Goal: Task Accomplishment & Management: Use online tool/utility

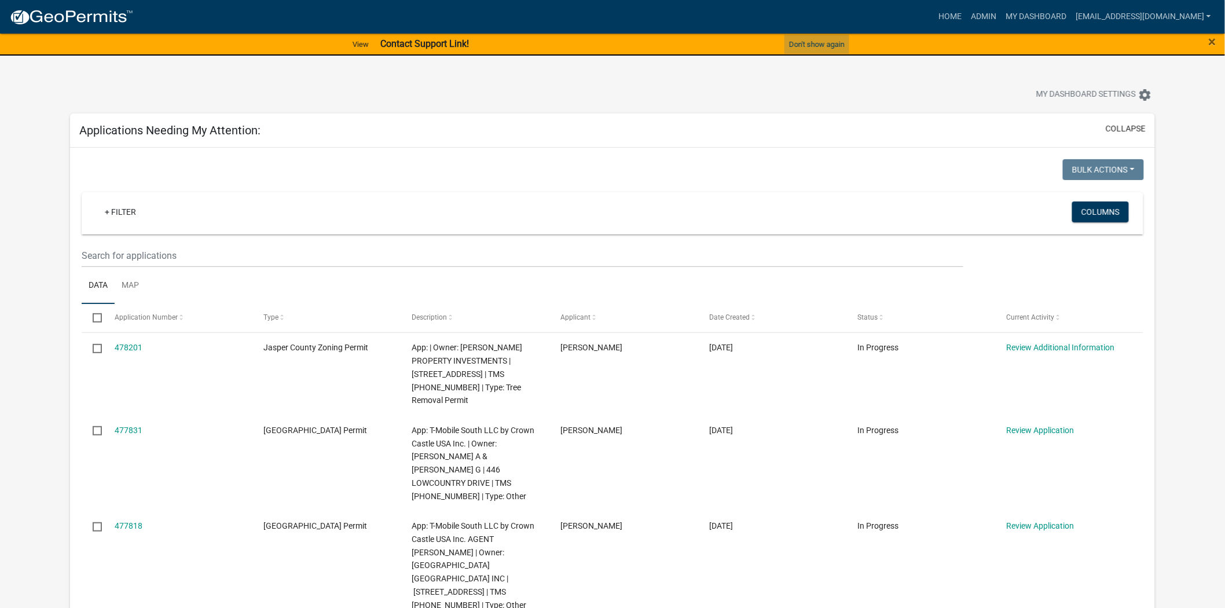
click at [841, 42] on button "Don't show again" at bounding box center [817, 44] width 65 height 19
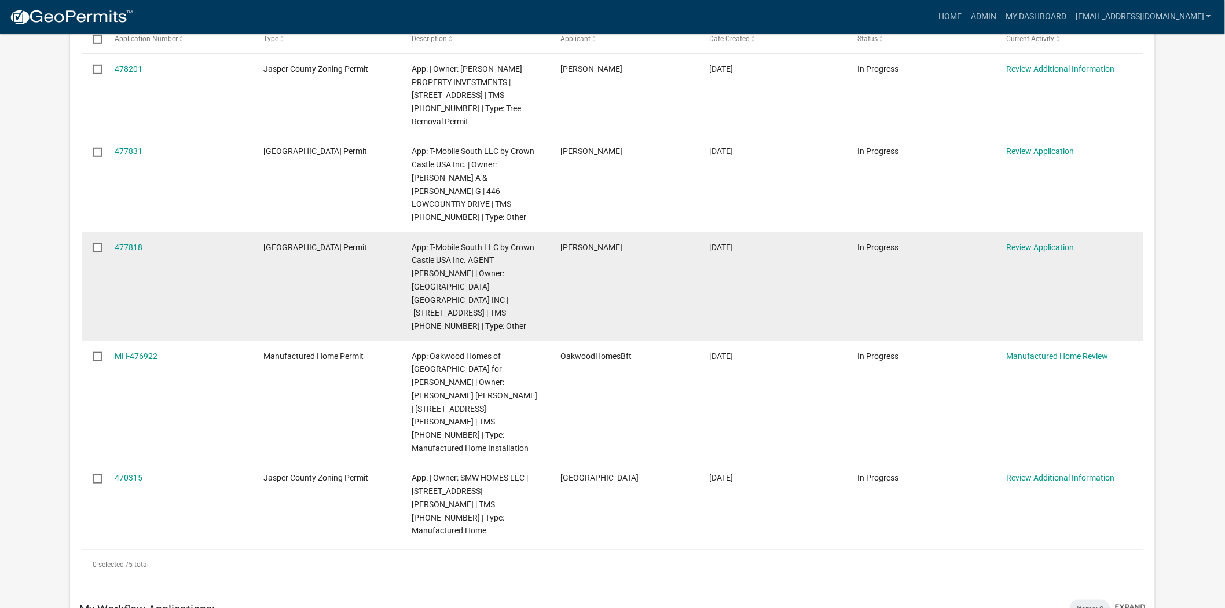
scroll to position [193, 0]
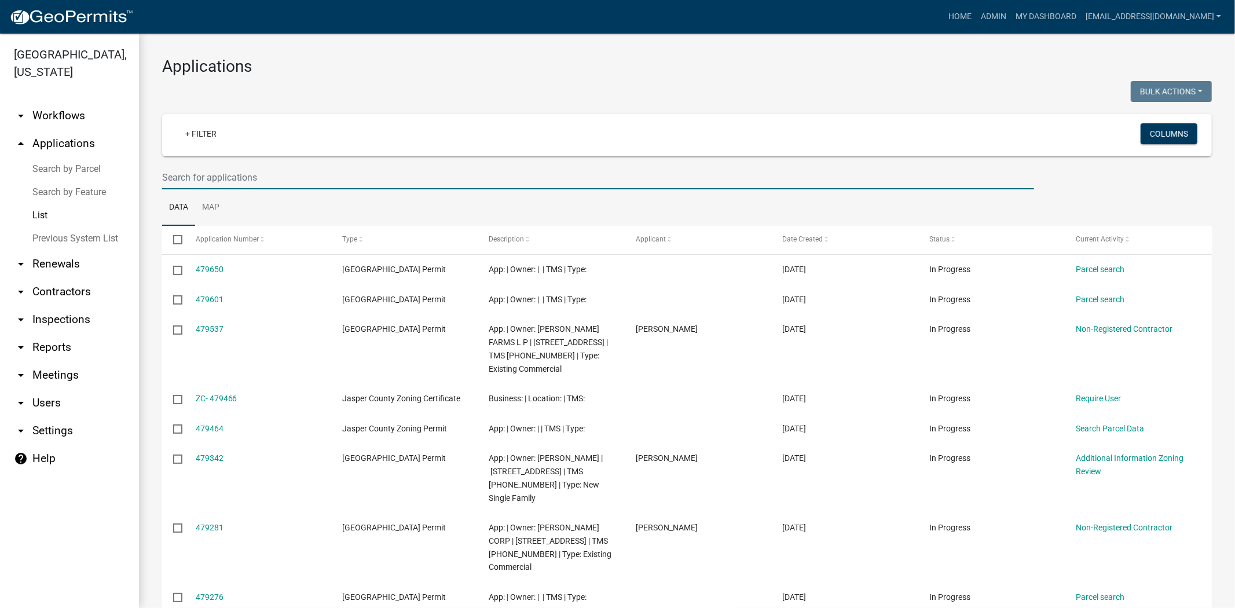
click at [324, 178] on input "text" at bounding box center [598, 178] width 872 height 24
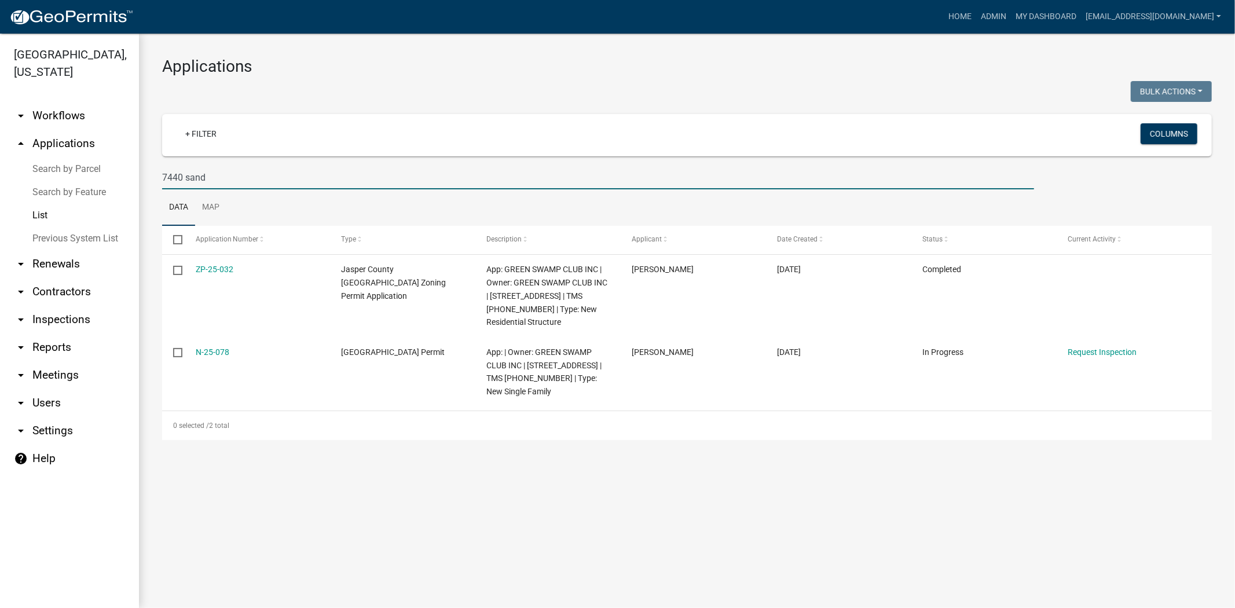
drag, startPoint x: 230, startPoint y: 181, endPoint x: 79, endPoint y: 187, distance: 151.2
click at [79, 187] on div "Jasper County, South Carolina arrow_drop_down Workflows List arrow_drop_up Appl…" at bounding box center [617, 321] width 1235 height 574
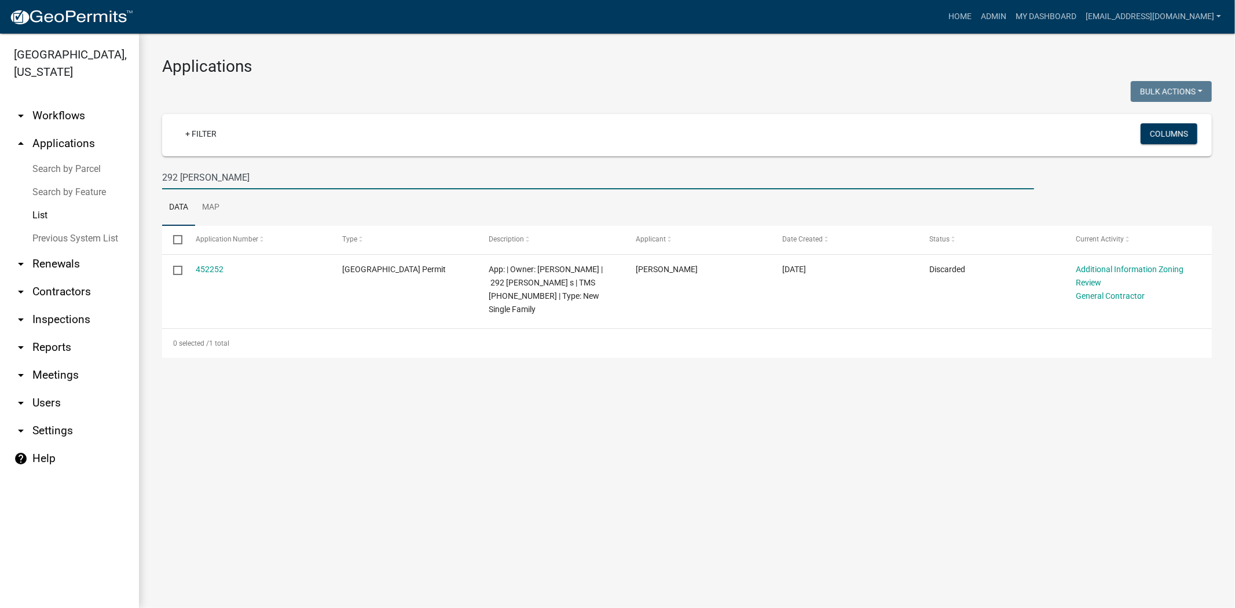
drag, startPoint x: 224, startPoint y: 179, endPoint x: 160, endPoint y: 198, distance: 66.9
click at [160, 198] on div "Applications Bulk Actions Void Expire Lock Withdraw + Filter Columns 292 graham…" at bounding box center [687, 207] width 1096 height 347
drag, startPoint x: 228, startPoint y: 174, endPoint x: 131, endPoint y: 181, distance: 96.9
click at [131, 181] on div "Jasper County, South Carolina arrow_drop_down Workflows List arrow_drop_up Appl…" at bounding box center [617, 321] width 1235 height 574
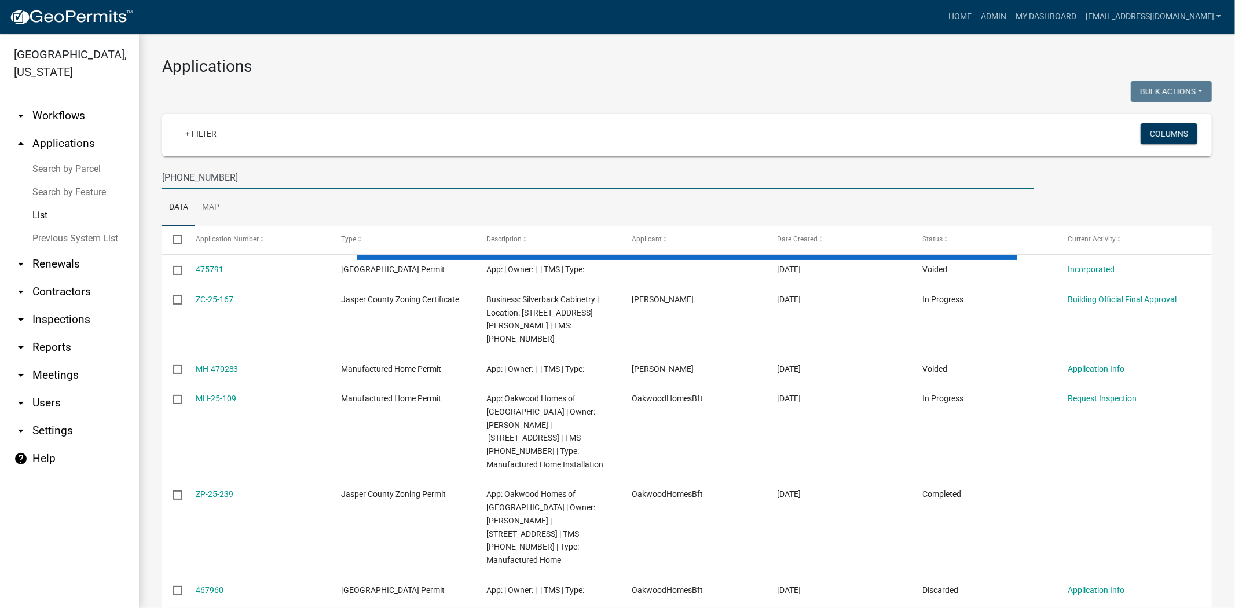
type input "049-00-03-038"
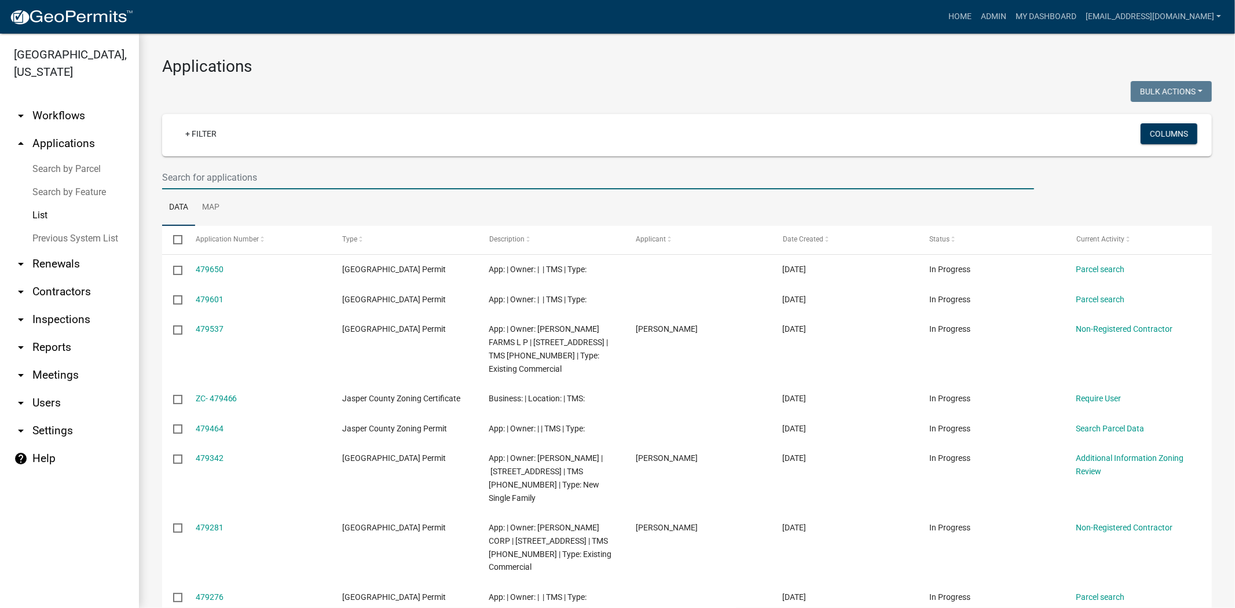
click at [269, 177] on input "text" at bounding box center [598, 178] width 872 height 24
paste input "[PHONE_NUMBER]"
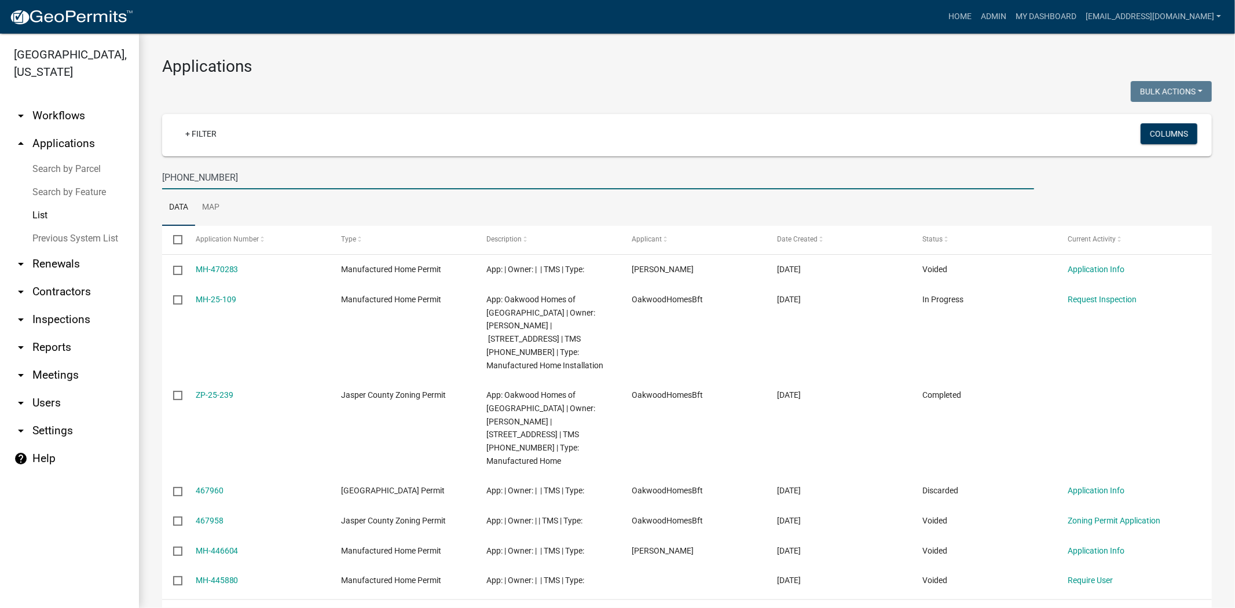
drag, startPoint x: 243, startPoint y: 183, endPoint x: 129, endPoint y: 203, distance: 115.7
click at [129, 203] on div "Jasper County, South Carolina arrow_drop_down Workflows List arrow_drop_up Appl…" at bounding box center [617, 321] width 1235 height 574
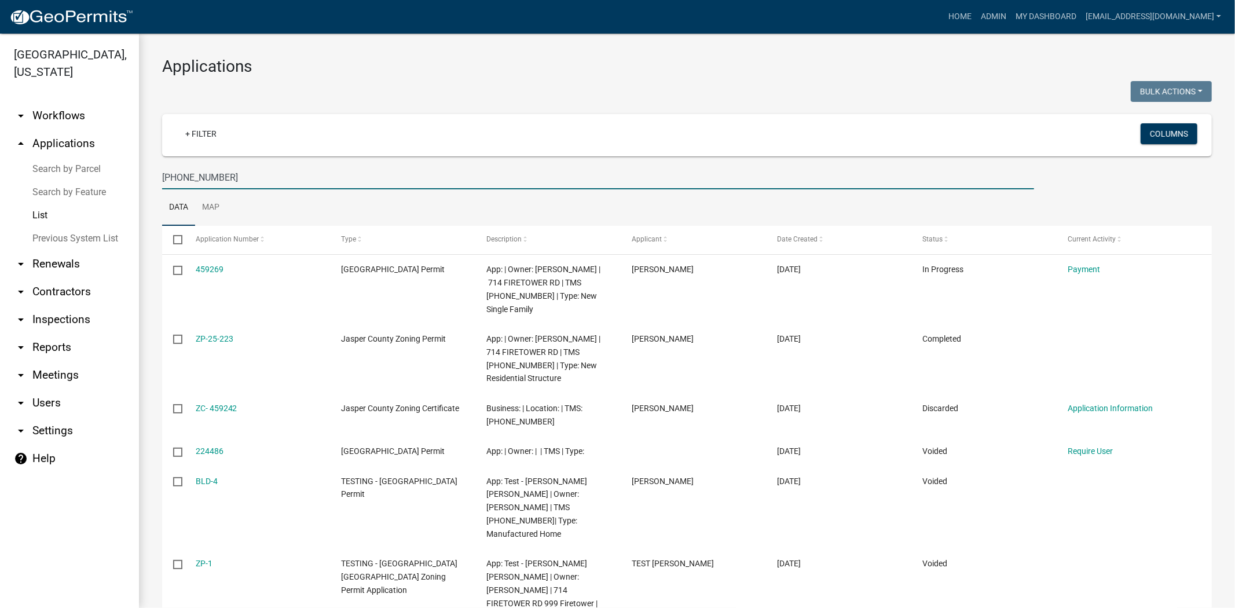
drag, startPoint x: 228, startPoint y: 178, endPoint x: 91, endPoint y: 180, distance: 136.7
click at [91, 180] on div "Jasper County, South Carolina arrow_drop_down Workflows List arrow_drop_up Appl…" at bounding box center [617, 321] width 1235 height 574
paste input "52-00-09-01"
type input "052-00-09-018"
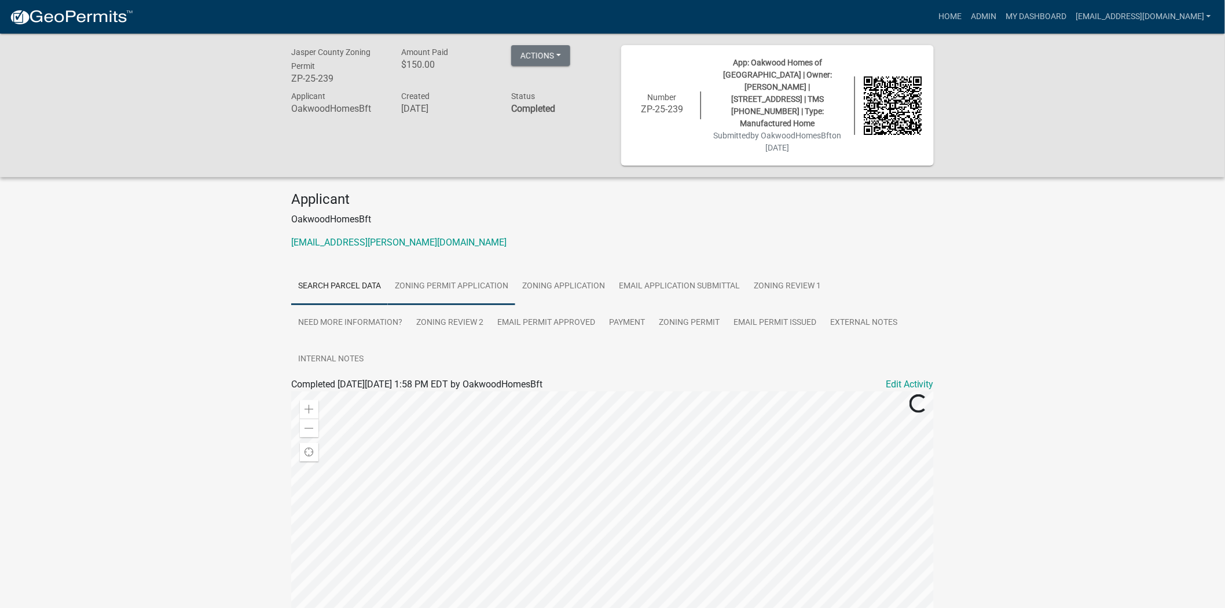
click at [465, 268] on link "Zoning Permit Application" at bounding box center [451, 286] width 127 height 37
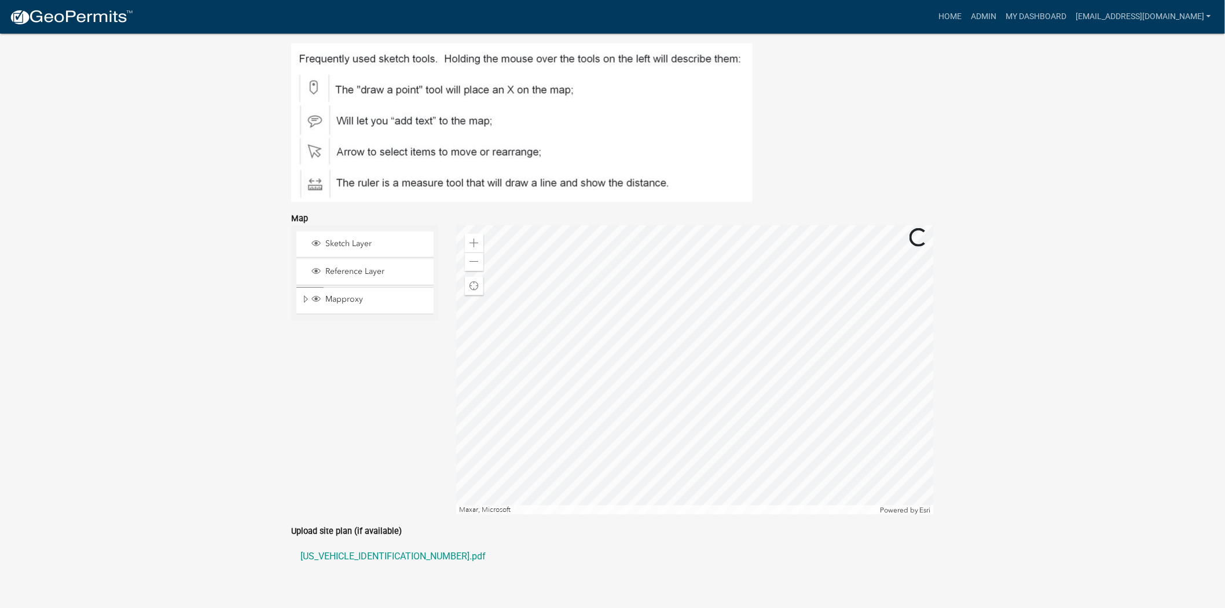
scroll to position [2157, 0]
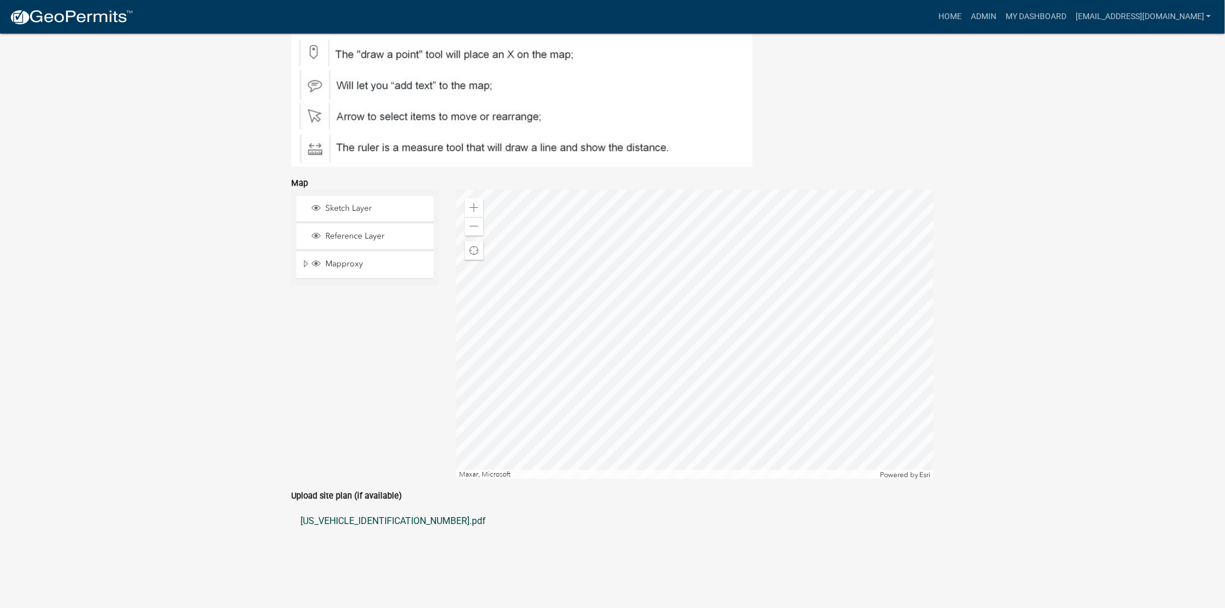
click at [350, 507] on link "[US_VEHICLE_IDENTIFICATION_NUMBER].pdf" at bounding box center [612, 521] width 643 height 28
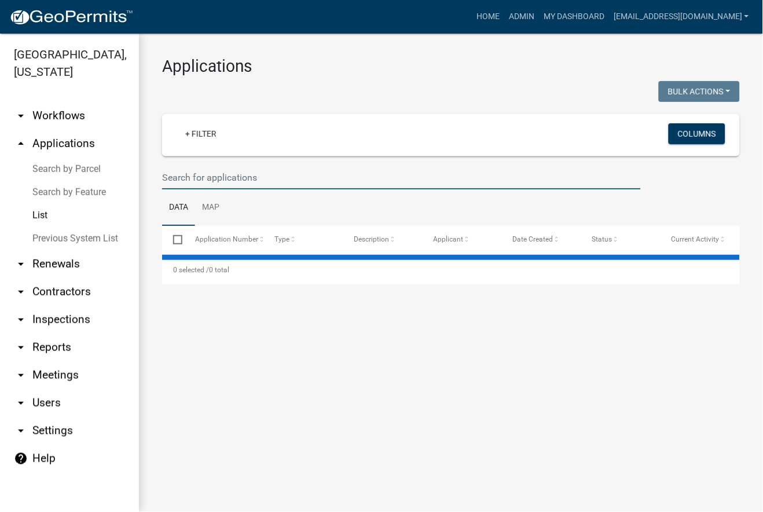
click at [220, 181] on input "text" at bounding box center [401, 178] width 479 height 24
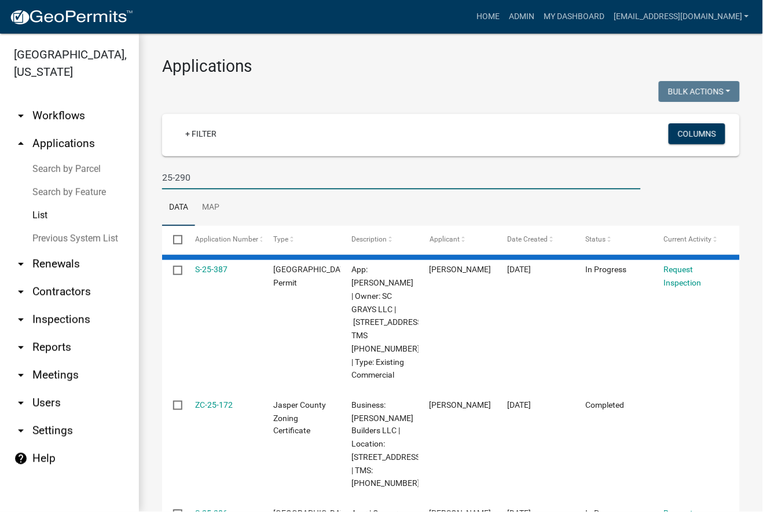
type input "25-290"
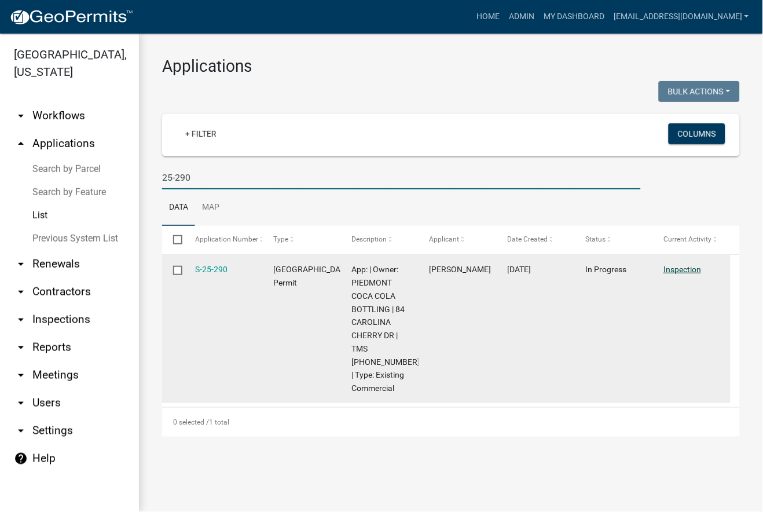
click at [674, 267] on link "Inspection" at bounding box center [682, 269] width 38 height 9
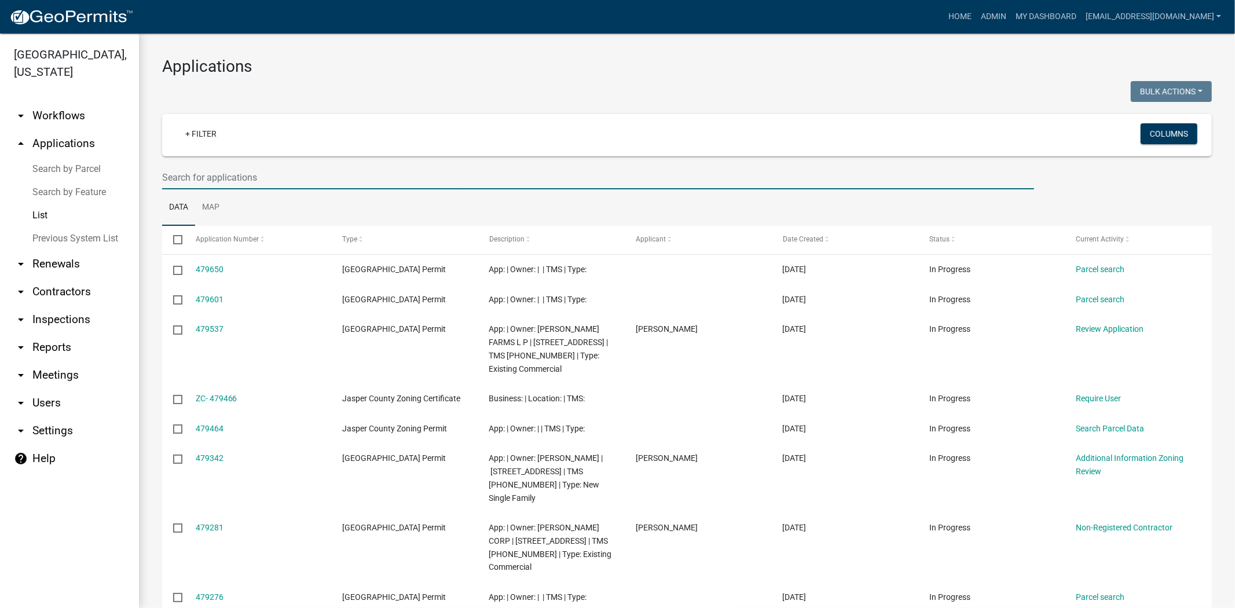
click at [327, 169] on input "text" at bounding box center [598, 178] width 872 height 24
paste input "052-00-09-017"
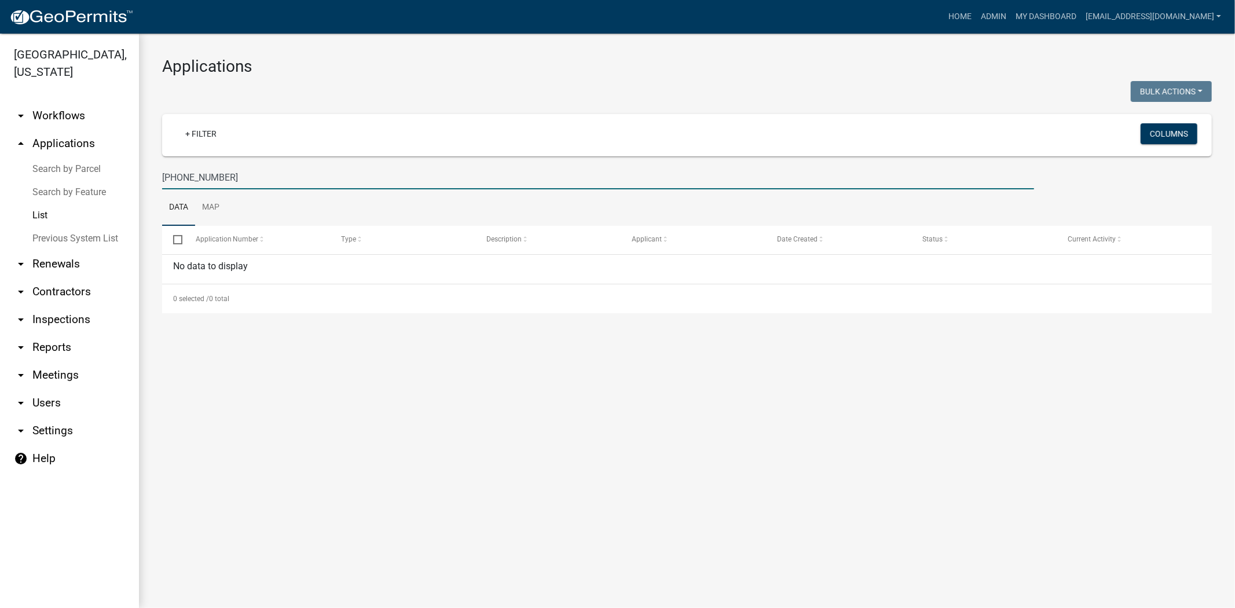
drag, startPoint x: 251, startPoint y: 184, endPoint x: 0, endPoint y: 177, distance: 250.8
click at [0, 177] on div "Jasper County, South Carolina arrow_drop_down Workflows List arrow_drop_up Appl…" at bounding box center [617, 321] width 1235 height 574
click at [181, 180] on input "3273 argent" at bounding box center [598, 178] width 872 height 24
type input "3272 argent"
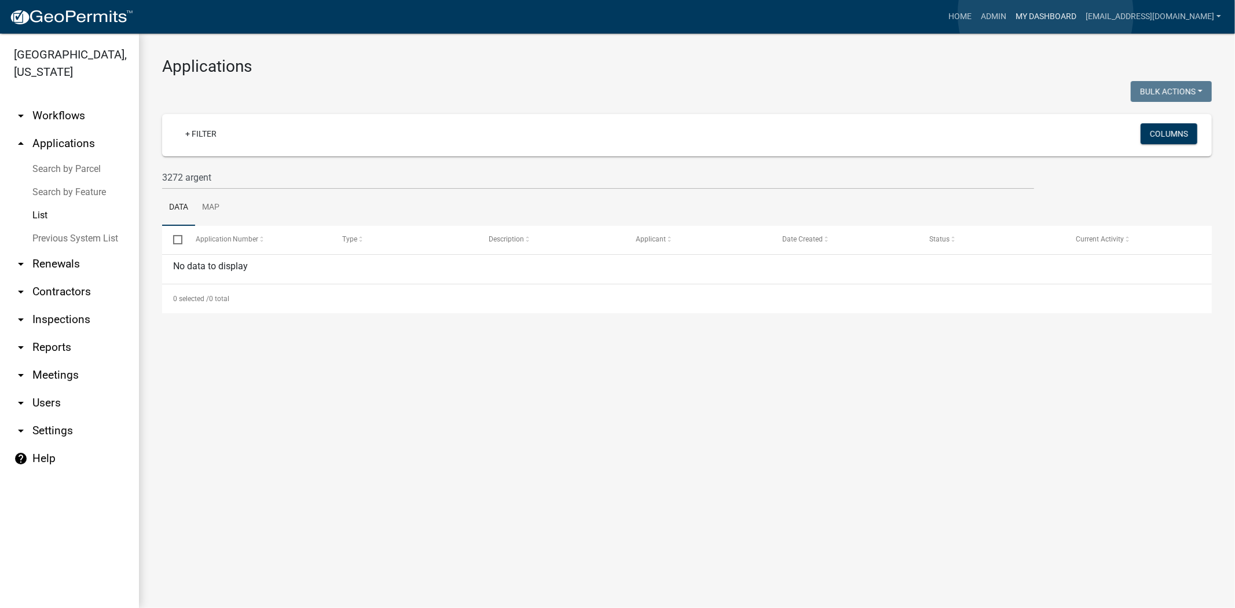
click at [1046, 14] on link "My Dashboard" at bounding box center [1046, 17] width 70 height 22
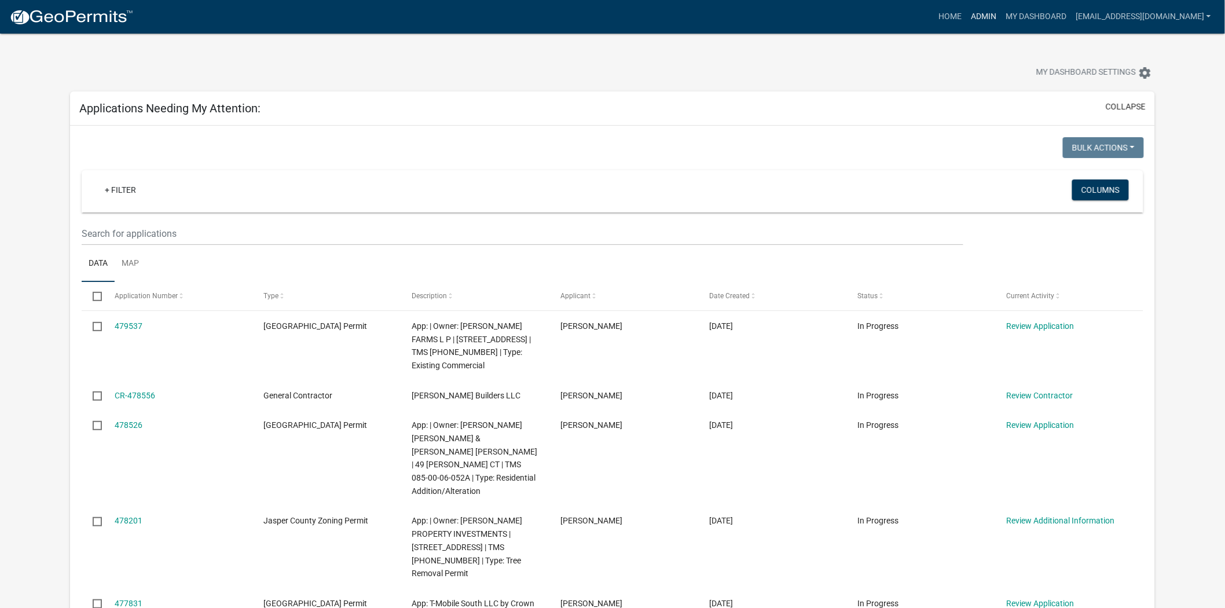
click at [974, 19] on link "Admin" at bounding box center [983, 17] width 35 height 22
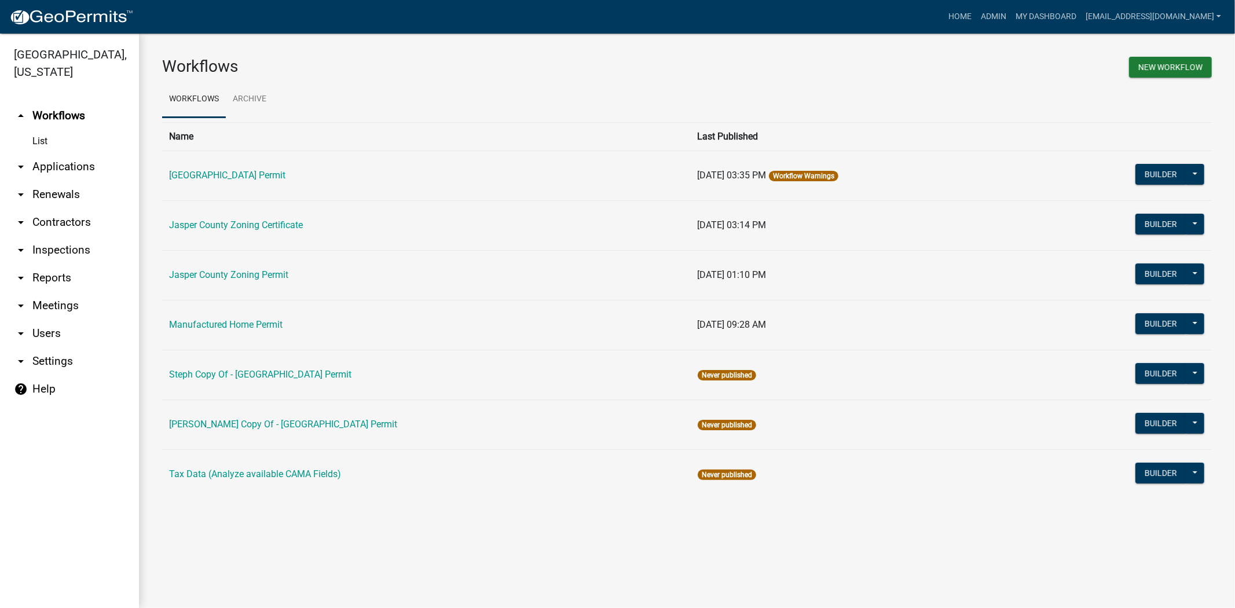
click at [54, 166] on link "arrow_drop_down Applications" at bounding box center [69, 167] width 139 height 28
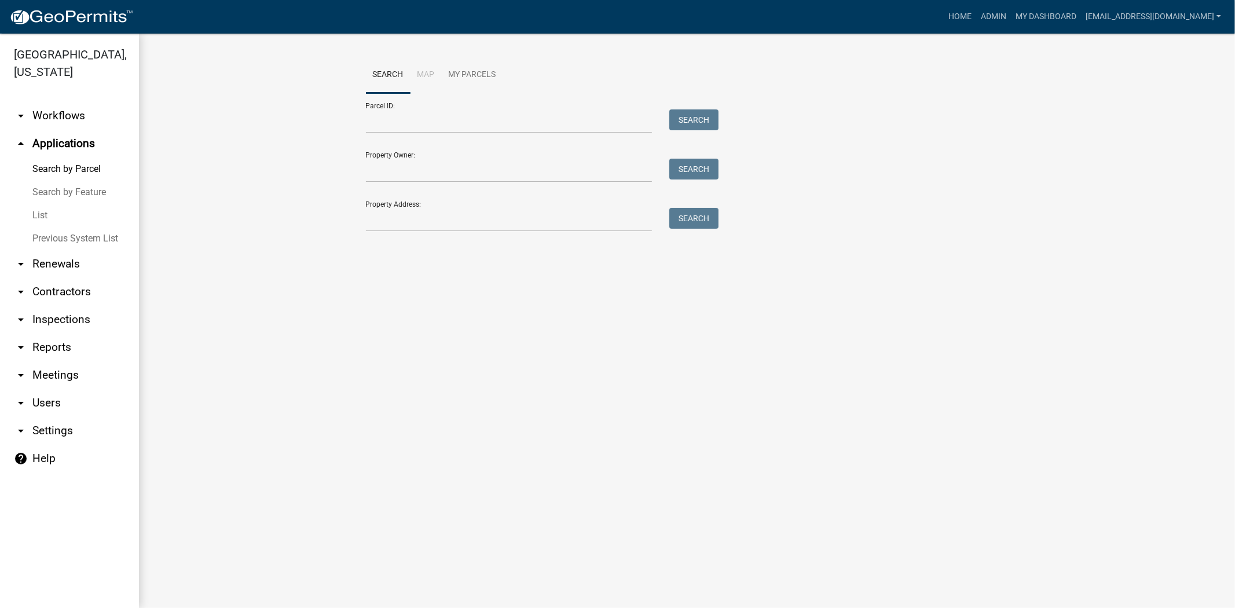
click at [43, 216] on link "List" at bounding box center [69, 215] width 139 height 23
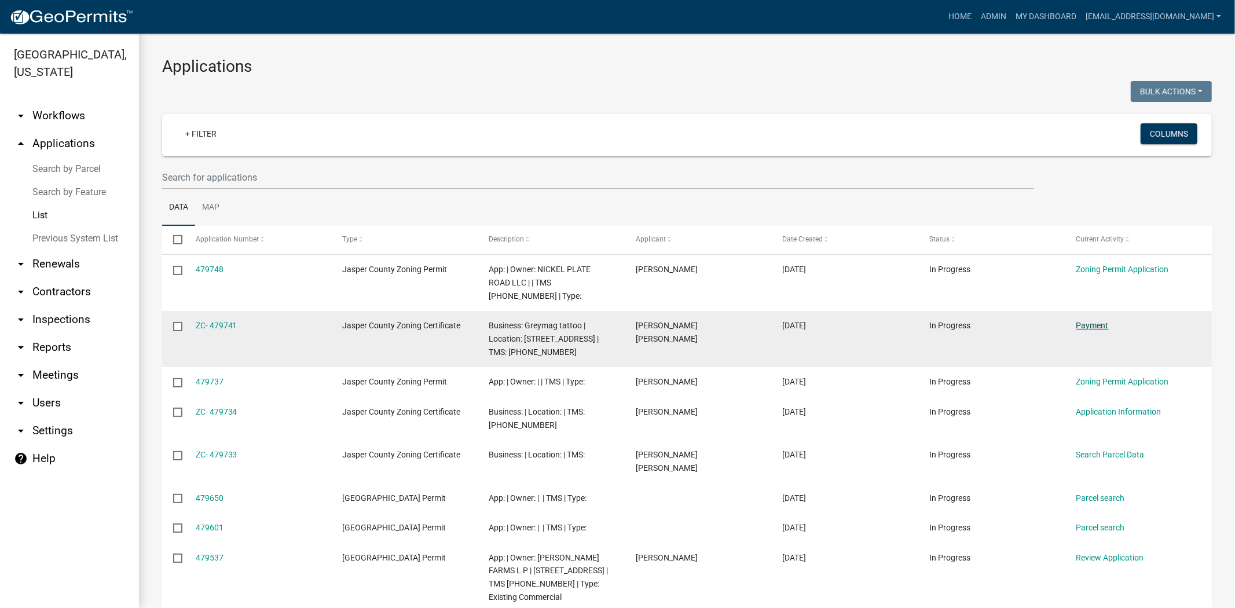
click at [1097, 323] on link "Payment" at bounding box center [1092, 325] width 32 height 9
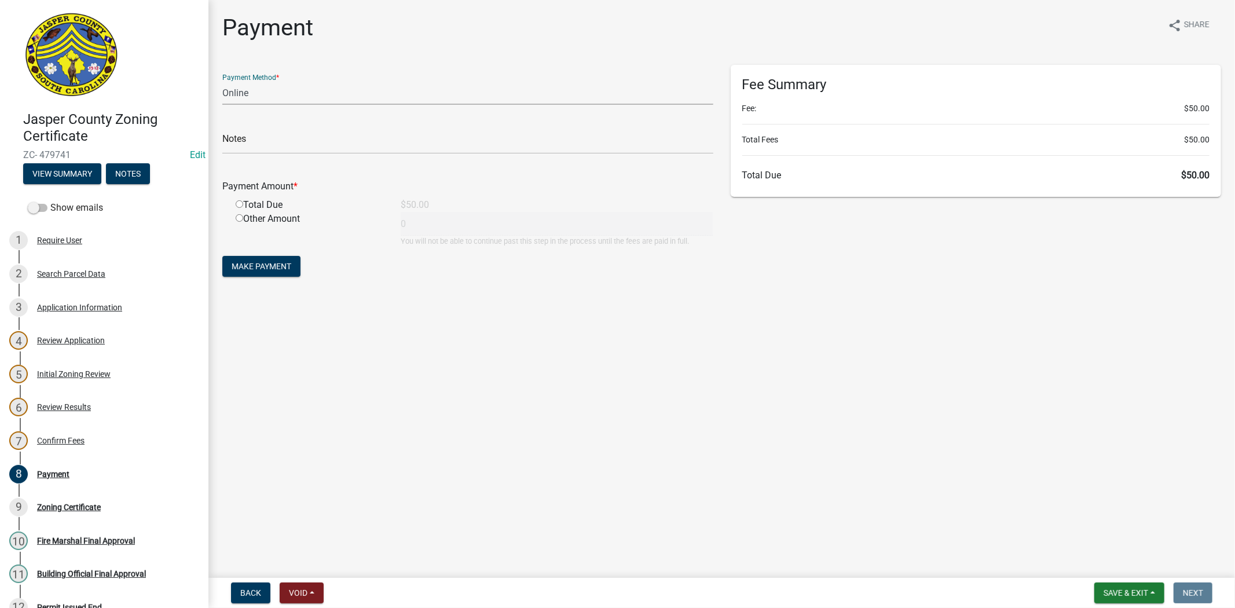
click at [256, 95] on select "Credit Card POS Check Cash Online" at bounding box center [467, 93] width 491 height 24
select select "2: 1"
click at [222, 81] on select "Credit Card POS Check Cash Online" at bounding box center [467, 93] width 491 height 24
click at [240, 205] on input "radio" at bounding box center [240, 204] width 8 height 8
radio input "true"
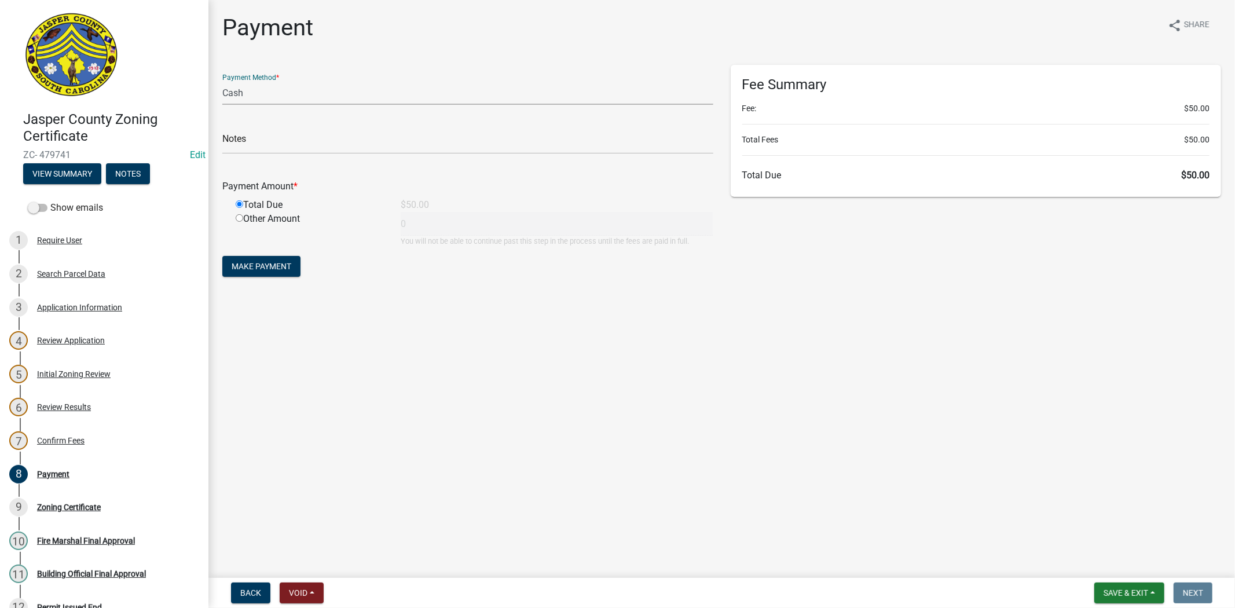
type input "50"
click at [280, 268] on span "Make Payment" at bounding box center [262, 266] width 60 height 9
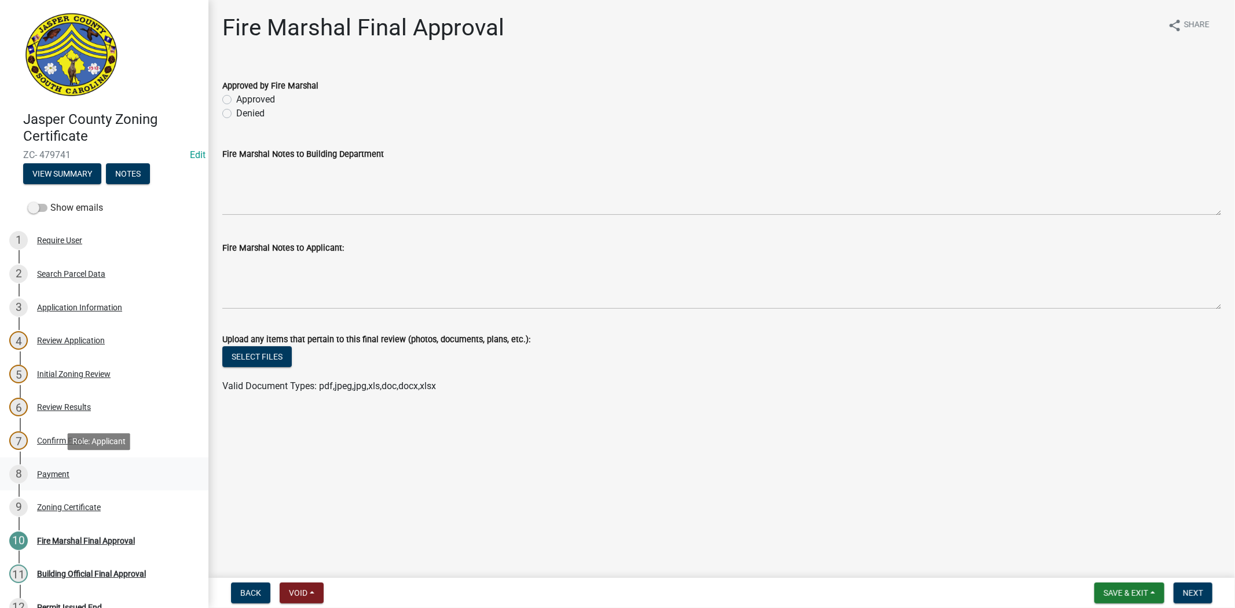
click at [62, 471] on div "Payment" at bounding box center [53, 474] width 32 height 8
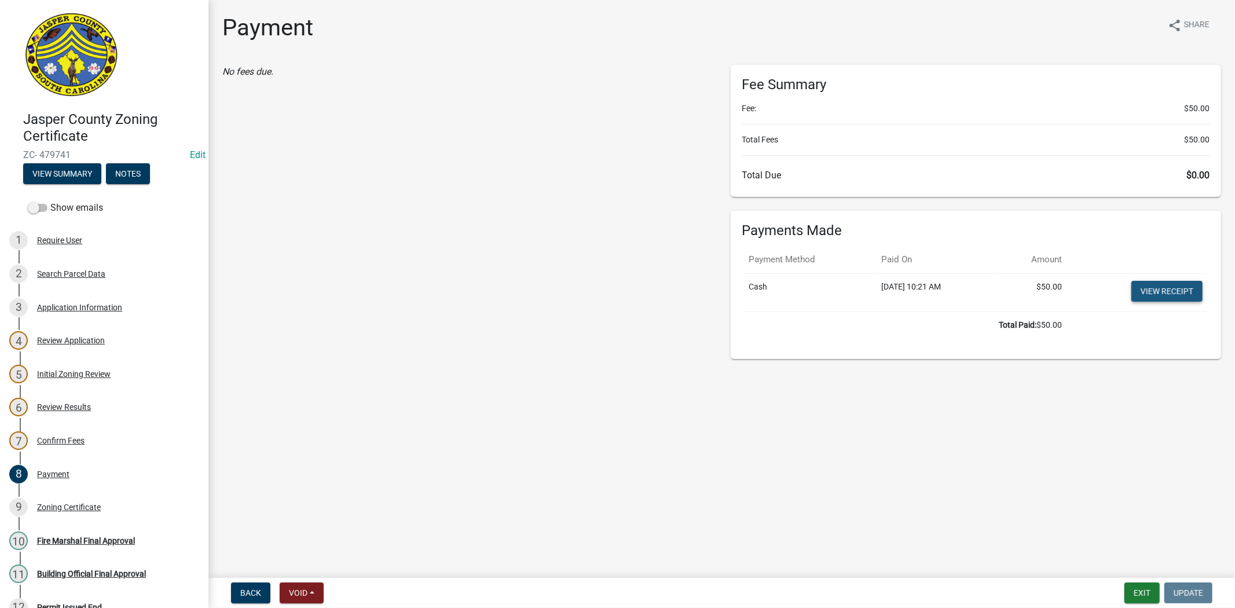
click at [1177, 285] on link "View receipt" at bounding box center [1166, 291] width 71 height 21
click at [80, 501] on div "9 Zoning Certificate" at bounding box center [99, 507] width 181 height 19
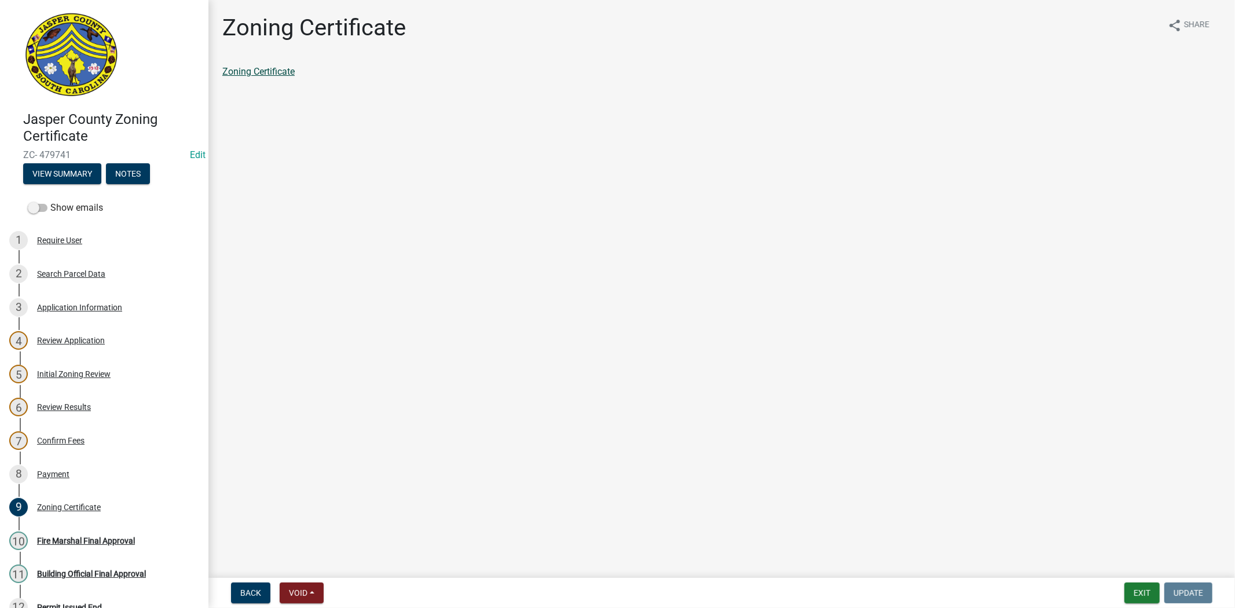
click at [243, 68] on link "Zoning Certificate" at bounding box center [258, 71] width 72 height 11
